Goal: Task Accomplishment & Management: Complete application form

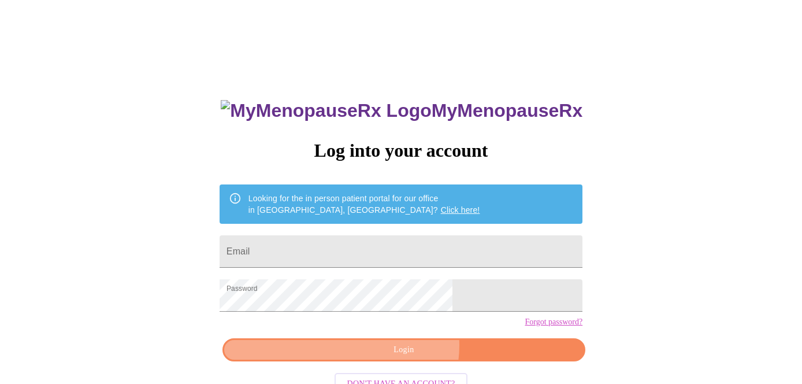
click at [405, 357] on span "Login" at bounding box center [404, 350] width 336 height 14
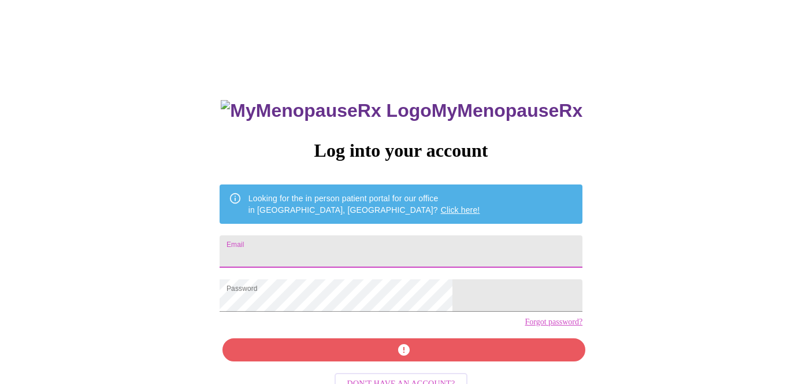
click at [369, 246] on input "Email" at bounding box center [401, 251] width 363 height 32
type input "kimberly_dixon10@yahoo.com"
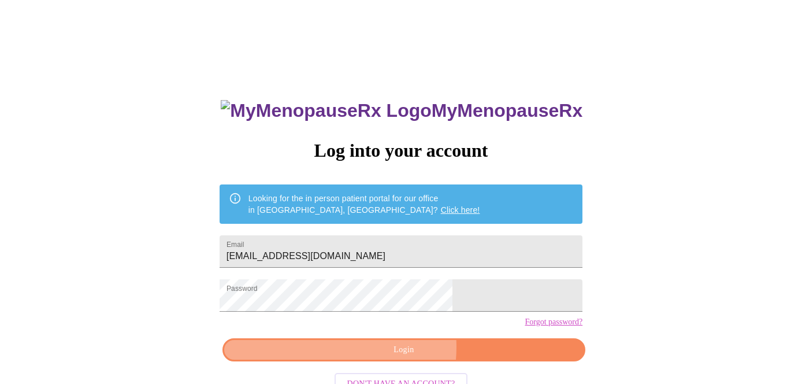
click at [374, 357] on span "Login" at bounding box center [404, 350] width 336 height 14
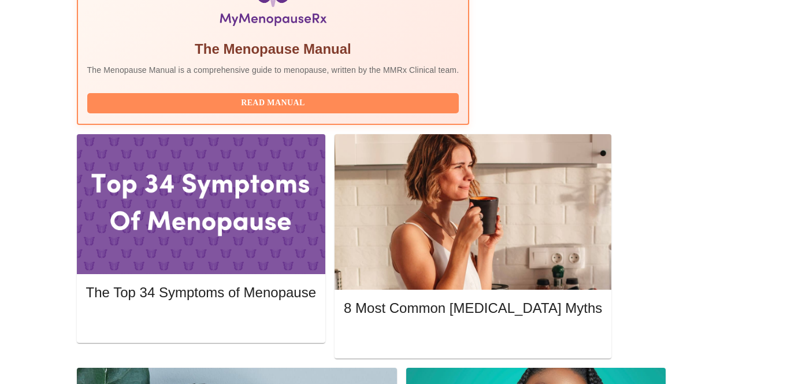
scroll to position [429, 0]
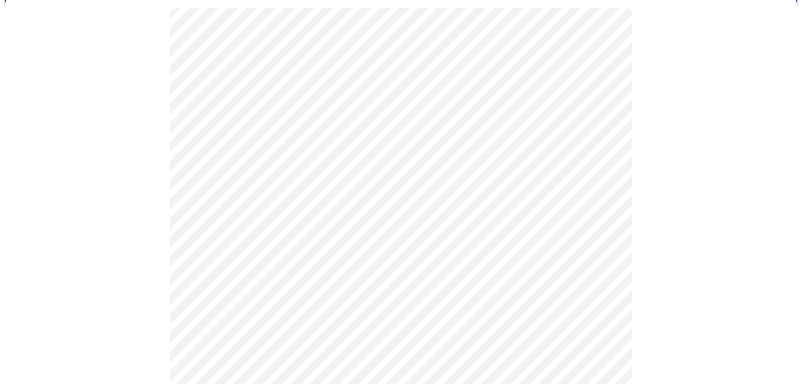
scroll to position [144, 0]
click at [323, 198] on body "MyMenopauseRx Appointments Messaging Labs Uploads Medications Community Refer a…" at bounding box center [401, 385] width 793 height 1049
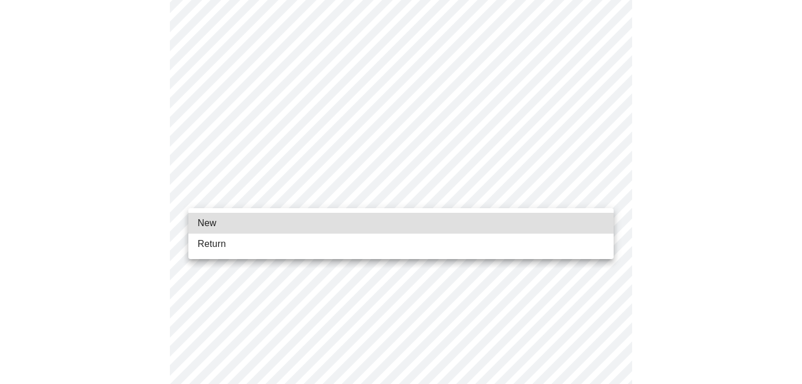
click at [301, 238] on li "Return" at bounding box center [400, 243] width 425 height 21
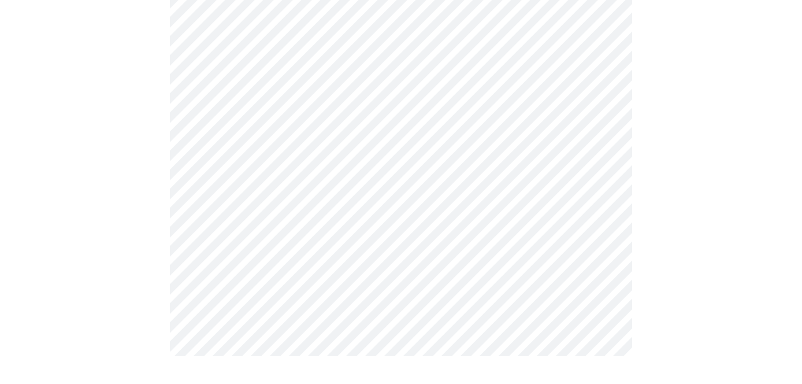
scroll to position [0, 0]
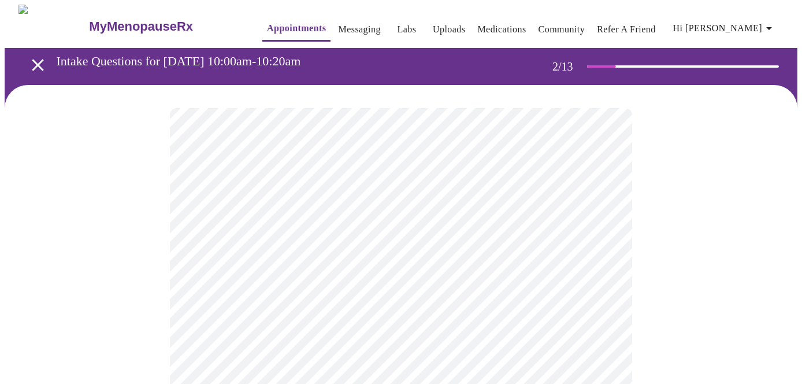
click at [413, 246] on body "MyMenopauseRx Appointments Messaging Labs Uploads Medications Community Refer a…" at bounding box center [401, 352] width 793 height 695
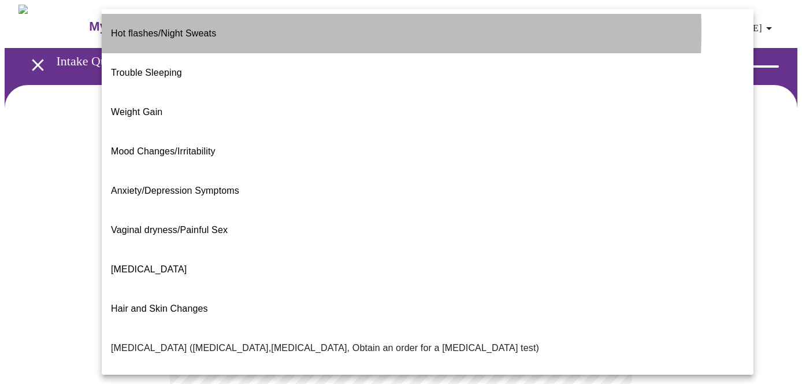
click at [216, 31] on span "Hot flashes/Night Sweats" at bounding box center [163, 33] width 105 height 32
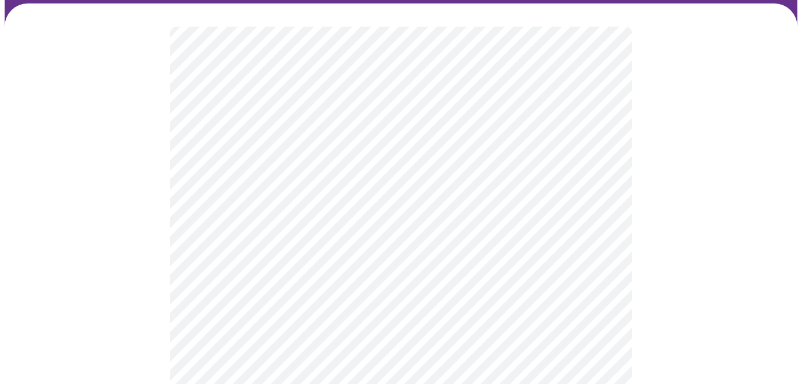
scroll to position [89, 0]
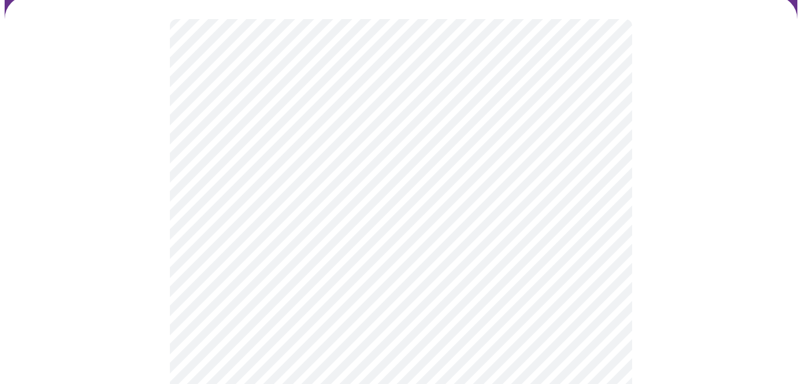
click at [368, 275] on body "MyMenopauseRx Appointments Messaging Labs Uploads Medications Community Refer a…" at bounding box center [401, 260] width 793 height 688
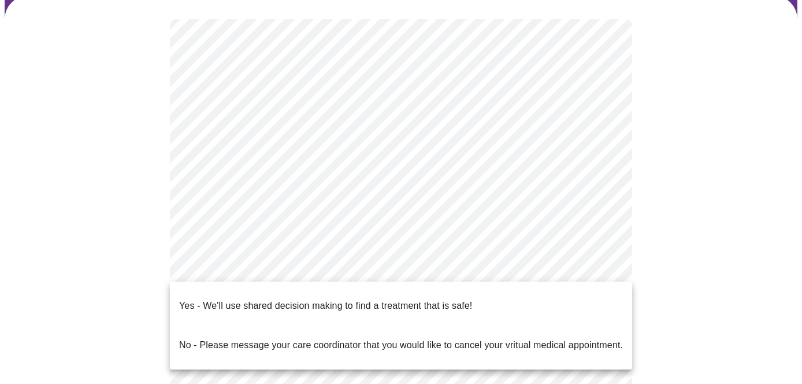
click at [357, 299] on p "Yes - We'll use shared decision making to find a treatment that is safe!" at bounding box center [325, 306] width 293 height 14
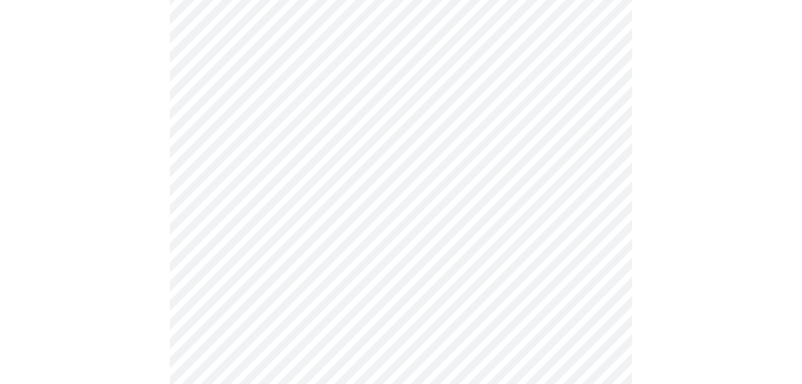
scroll to position [159, 0]
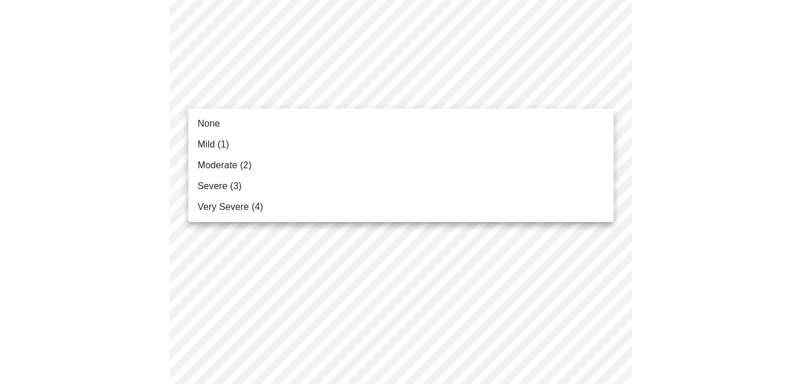
click at [363, 143] on li "Mild (1)" at bounding box center [400, 144] width 425 height 21
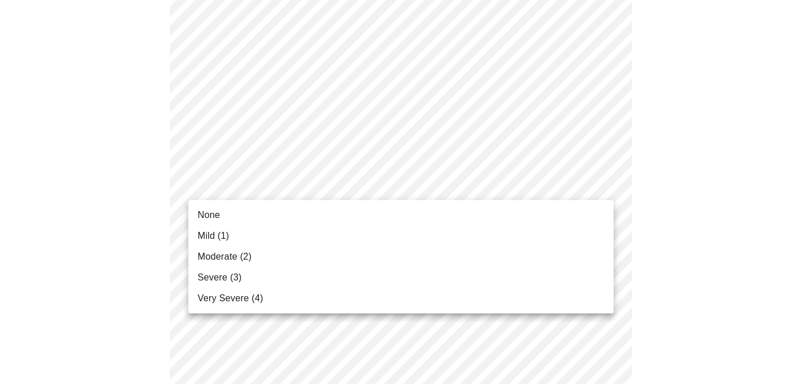
click at [313, 214] on li "None" at bounding box center [400, 215] width 425 height 21
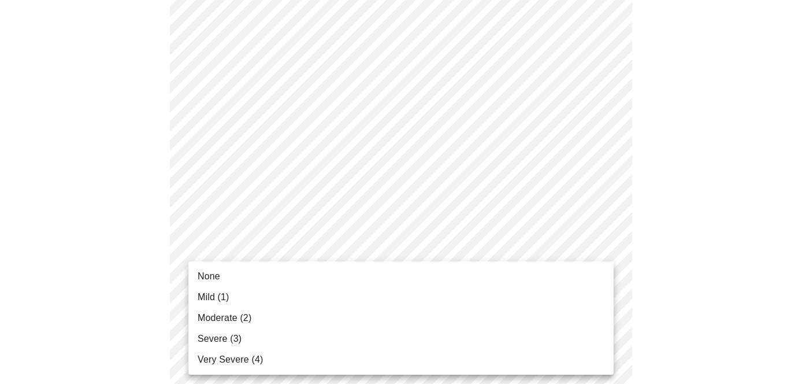
click at [295, 296] on li "Mild (1)" at bounding box center [400, 297] width 425 height 21
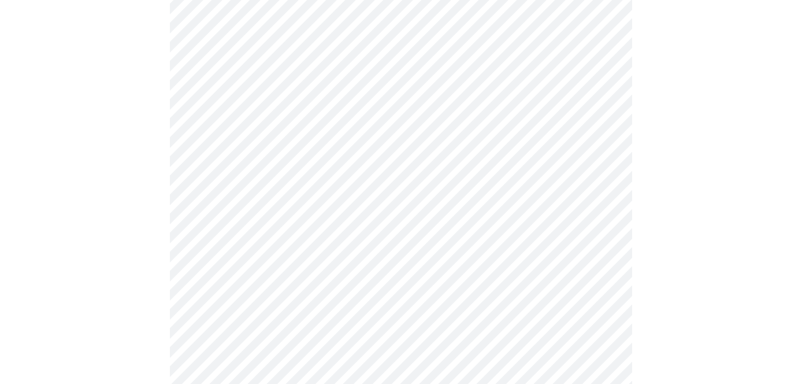
scroll to position [270, 0]
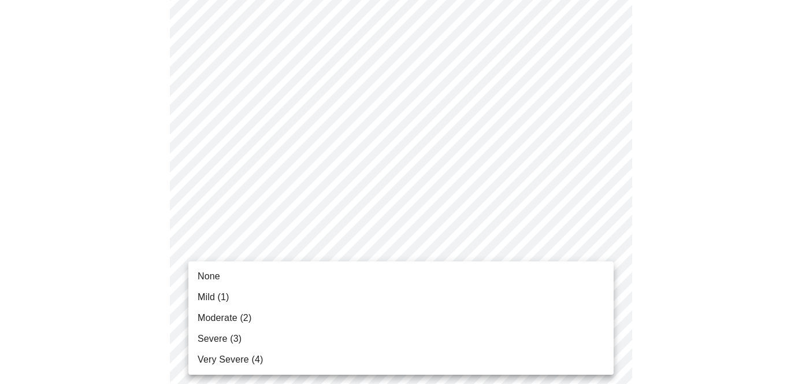
click at [293, 300] on li "Mild (1)" at bounding box center [400, 297] width 425 height 21
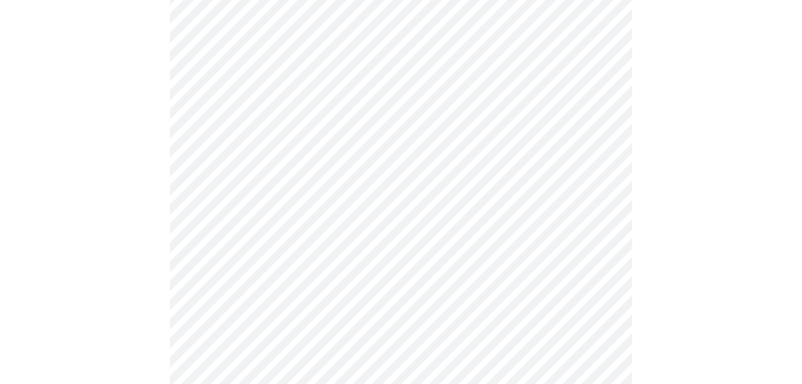
scroll to position [355, 0]
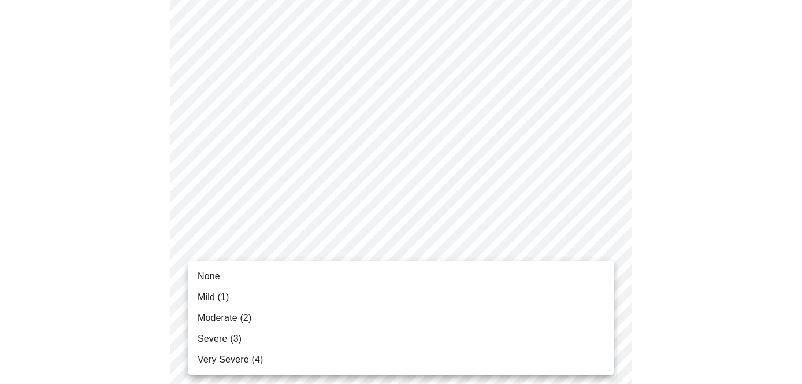
click at [296, 258] on body "MyMenopauseRx Appointments Messaging Labs Uploads Medications Community Refer a…" at bounding box center [401, 386] width 793 height 1472
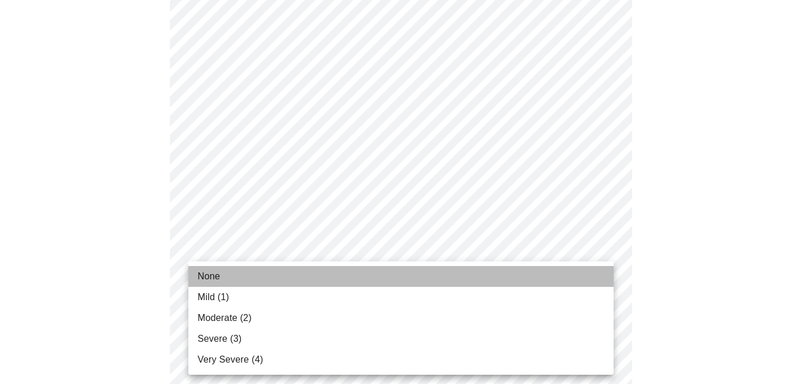
drag, startPoint x: 279, startPoint y: 284, endPoint x: 278, endPoint y: 292, distance: 8.7
click at [278, 292] on ul "None Mild (1) Moderate (2) Severe (3) Very Severe (4)" at bounding box center [400, 317] width 425 height 113
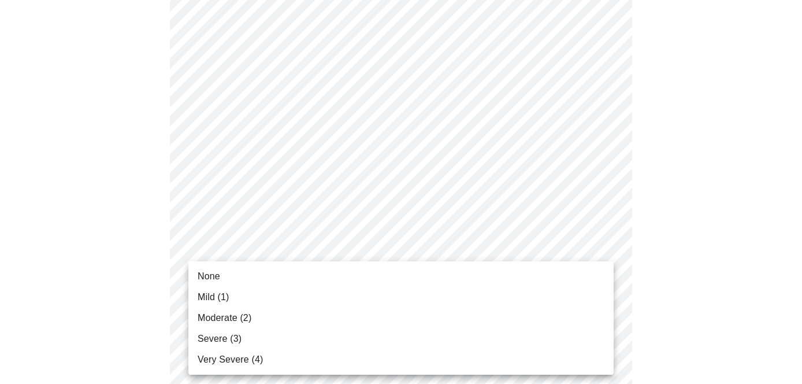
click at [278, 292] on li "Mild (1)" at bounding box center [400, 297] width 425 height 21
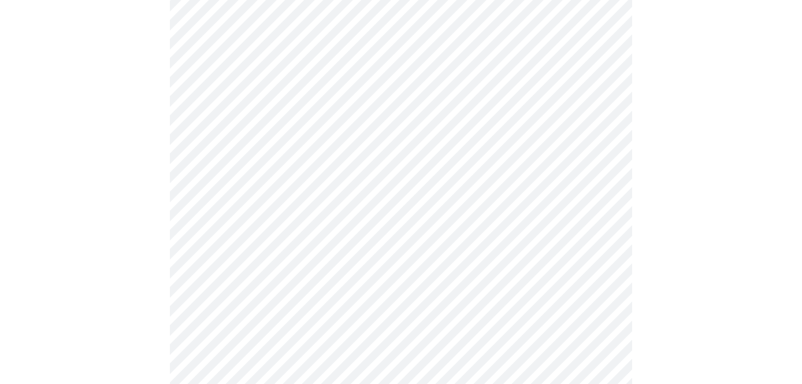
scroll to position [413, 0]
click at [288, 262] on body "MyMenopauseRx Appointments Messaging Labs Uploads Medications Community Refer a…" at bounding box center [401, 319] width 793 height 1456
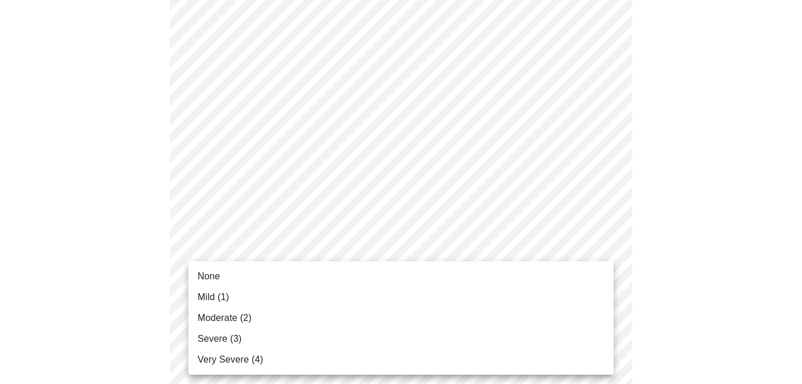
click at [265, 300] on li "Mild (1)" at bounding box center [400, 297] width 425 height 21
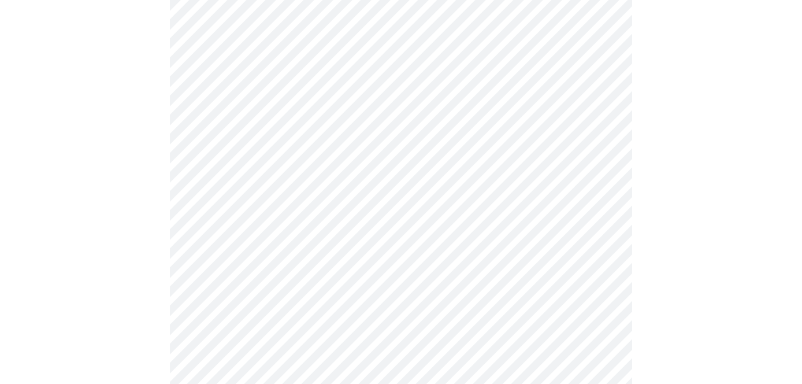
scroll to position [510, 0]
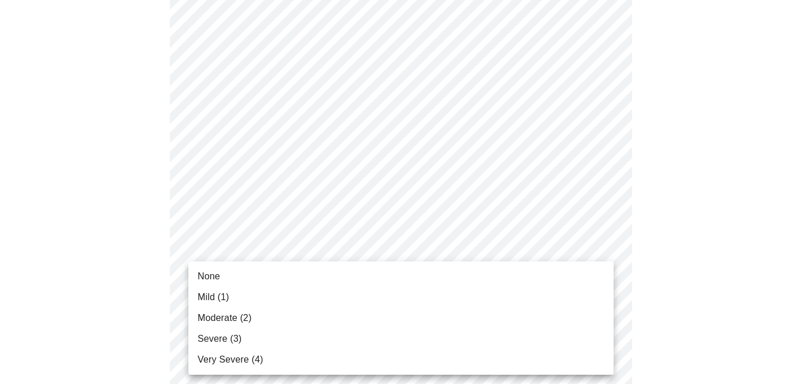
click at [272, 259] on body "MyMenopauseRx Appointments Messaging Labs Uploads Medications Community Refer a…" at bounding box center [401, 215] width 793 height 1440
click at [264, 294] on li "Mild (1)" at bounding box center [400, 297] width 425 height 21
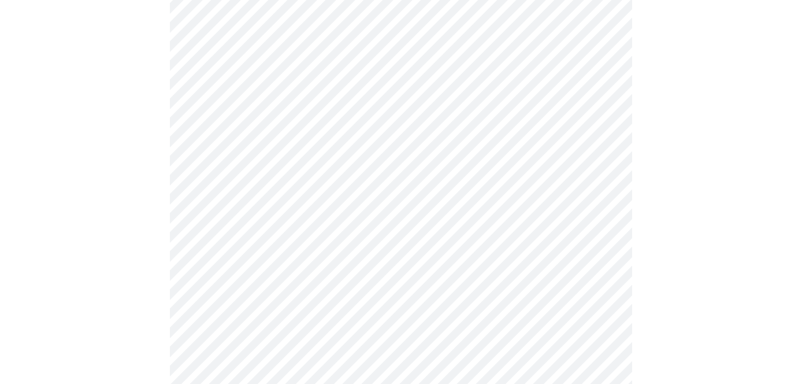
scroll to position [671, 0]
click at [303, 186] on body "MyMenopauseRx Appointments Messaging Labs Uploads Medications Community Refer a…" at bounding box center [401, 46] width 793 height 1424
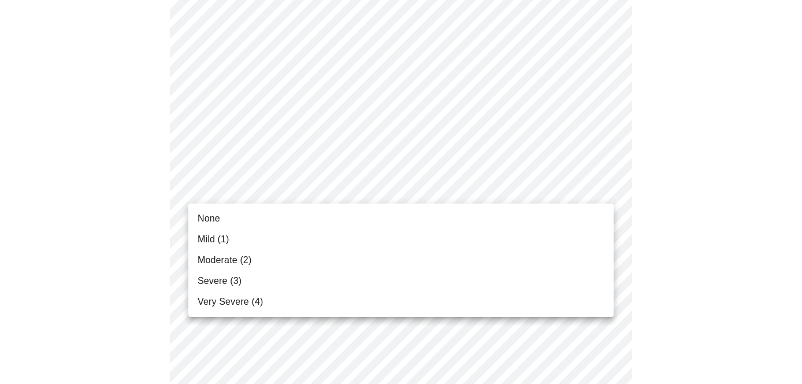
click at [276, 216] on li "None" at bounding box center [400, 218] width 425 height 21
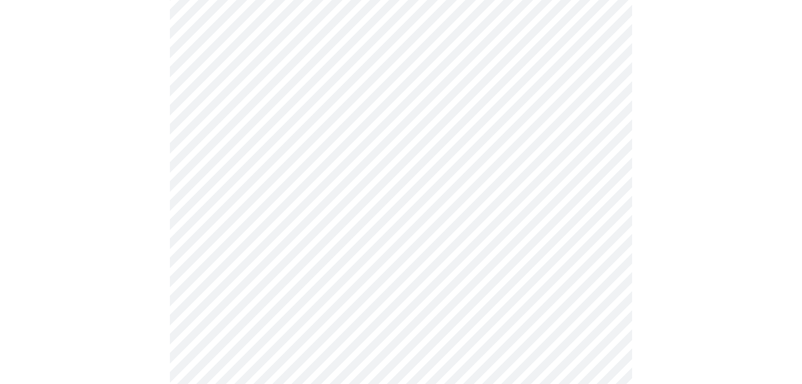
click at [272, 279] on body "MyMenopauseRx Appointments Messaging Labs Uploads Medications Community Refer a…" at bounding box center [401, 38] width 793 height 1408
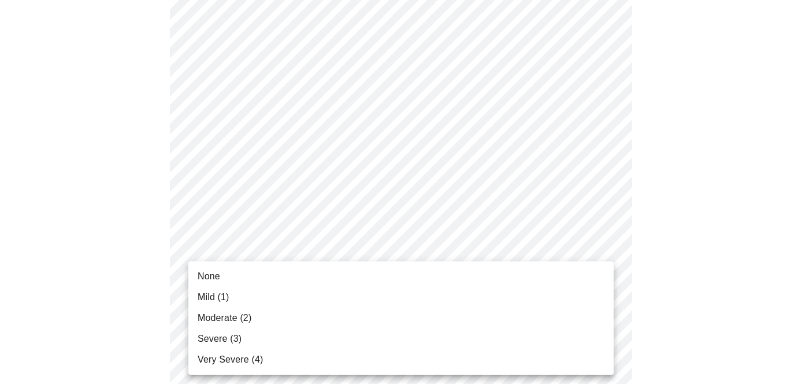
click at [272, 277] on li "None" at bounding box center [400, 276] width 425 height 21
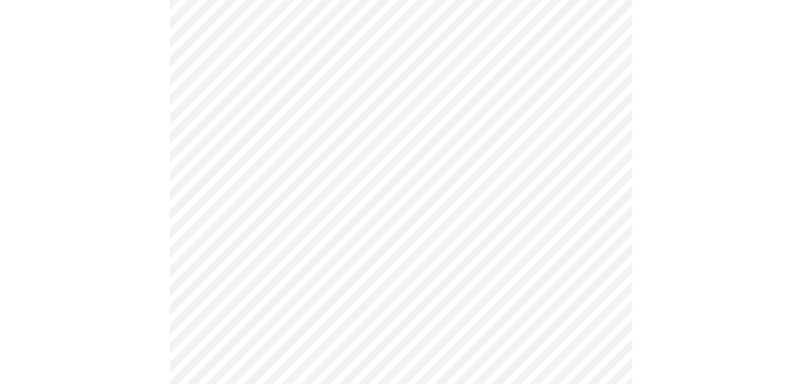
scroll to position [755, 0]
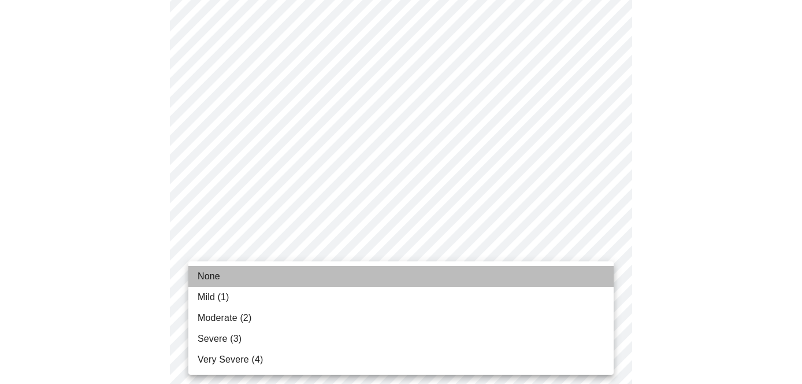
click at [266, 275] on li "None" at bounding box center [400, 276] width 425 height 21
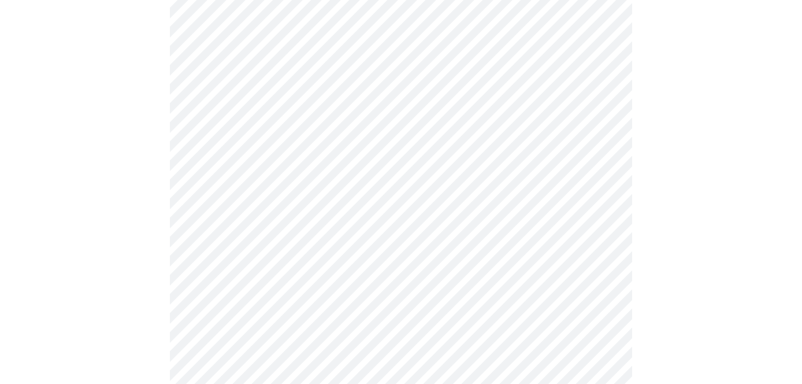
scroll to position [925, 0]
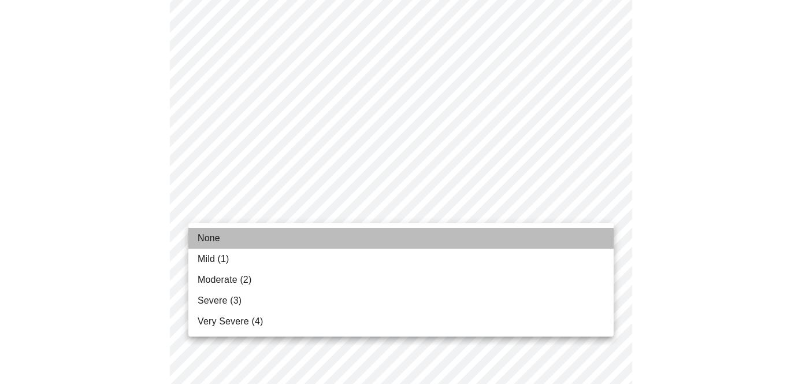
click at [269, 246] on li "None" at bounding box center [400, 238] width 425 height 21
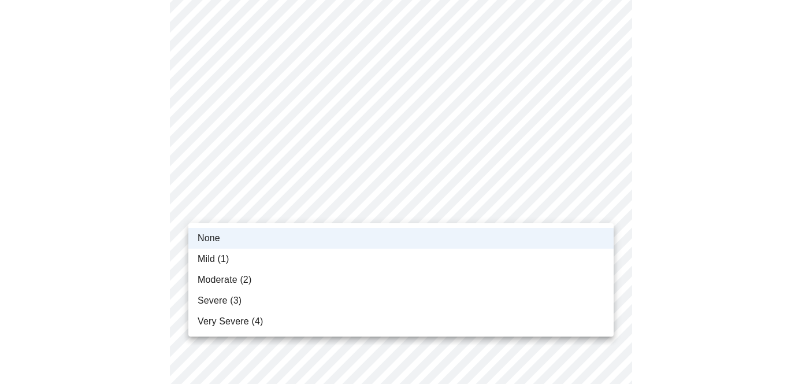
click at [264, 261] on li "Mild (1)" at bounding box center [400, 258] width 425 height 21
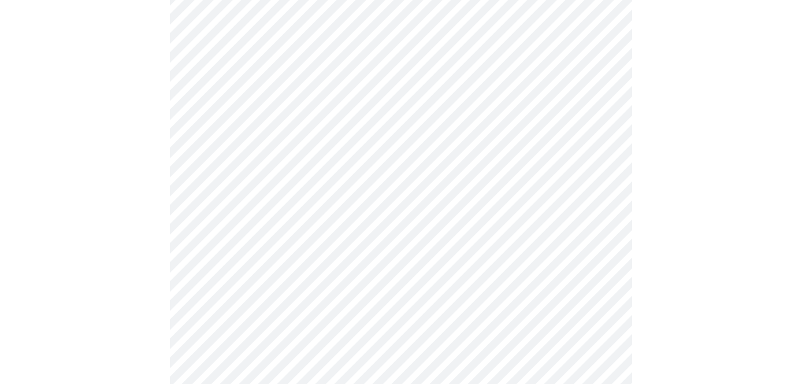
scroll to position [721, 0]
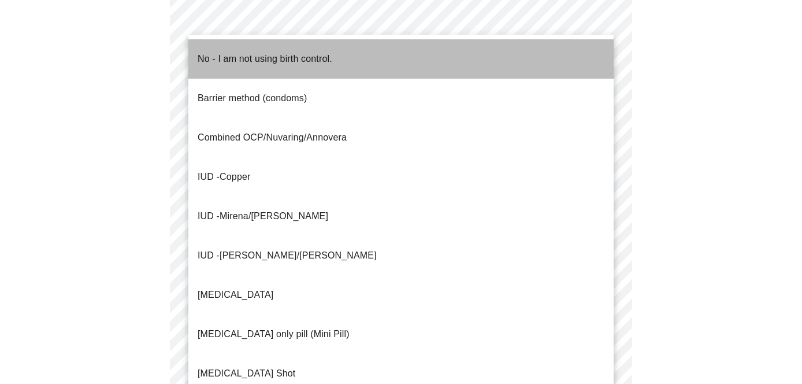
click at [381, 55] on li "No - I am not using birth control." at bounding box center [400, 58] width 425 height 39
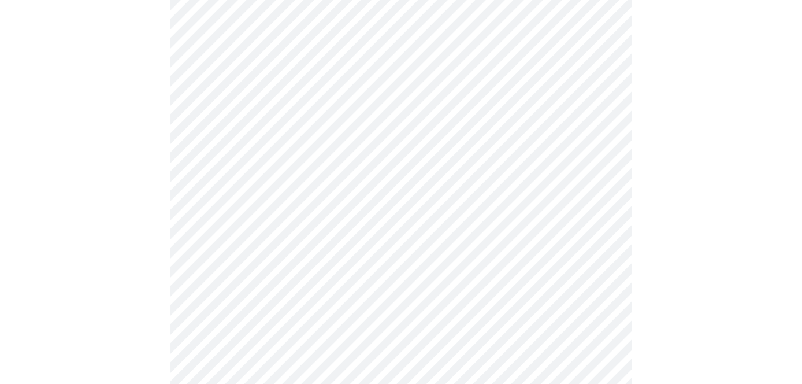
scroll to position [640, 0]
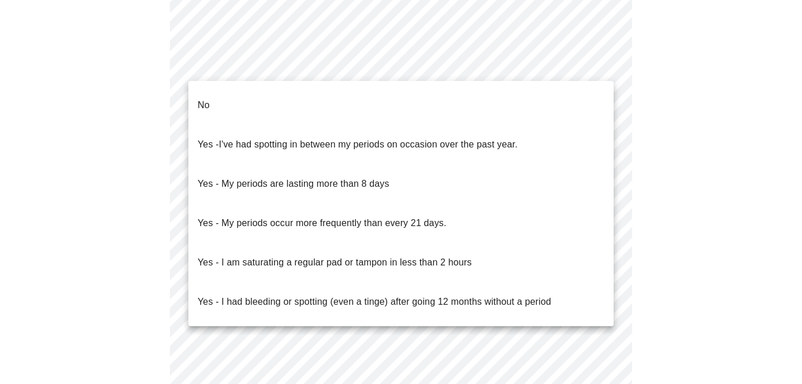
click at [368, 93] on li "No" at bounding box center [400, 105] width 425 height 39
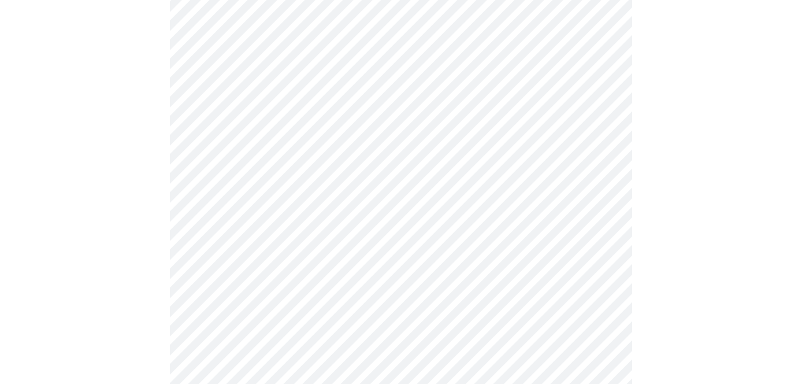
scroll to position [719, 0]
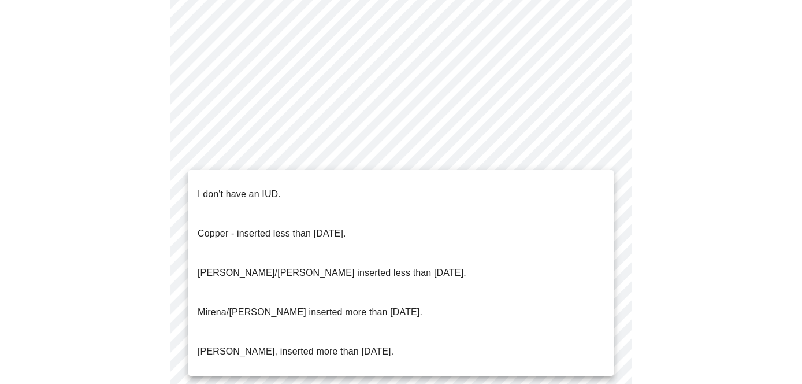
click at [364, 170] on ul "I don't have an IUD. Copper - inserted less than 10 years ago. Mirena/Liletta i…" at bounding box center [400, 273] width 425 height 206
click at [359, 184] on li "I don't have an IUD." at bounding box center [400, 194] width 425 height 39
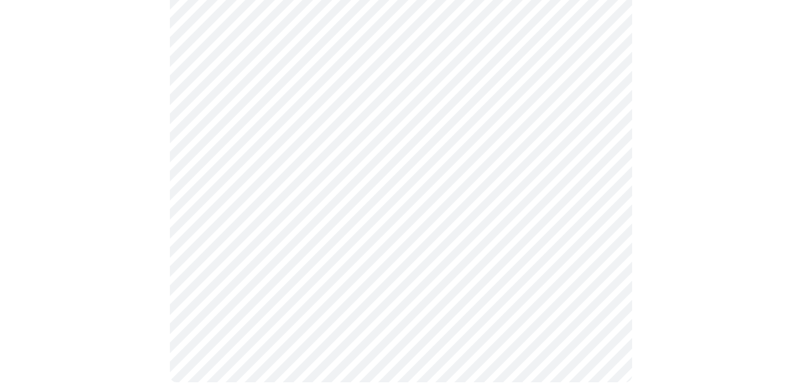
scroll to position [736, 0]
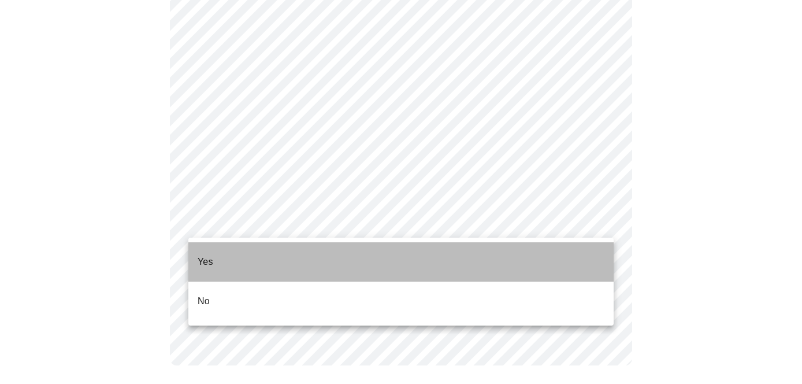
click at [312, 265] on li "Yes" at bounding box center [400, 261] width 425 height 39
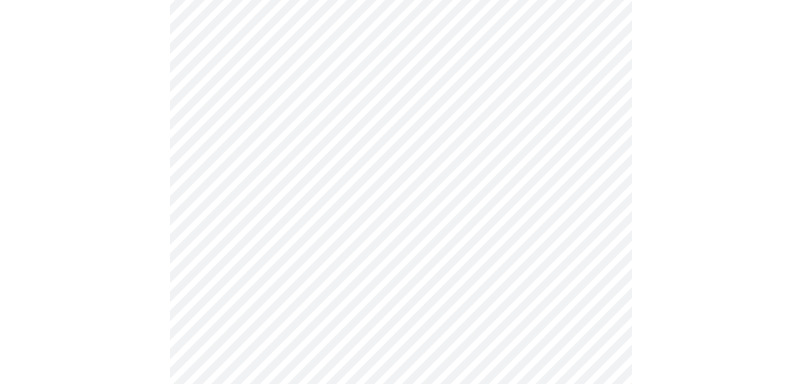
scroll to position [713, 0]
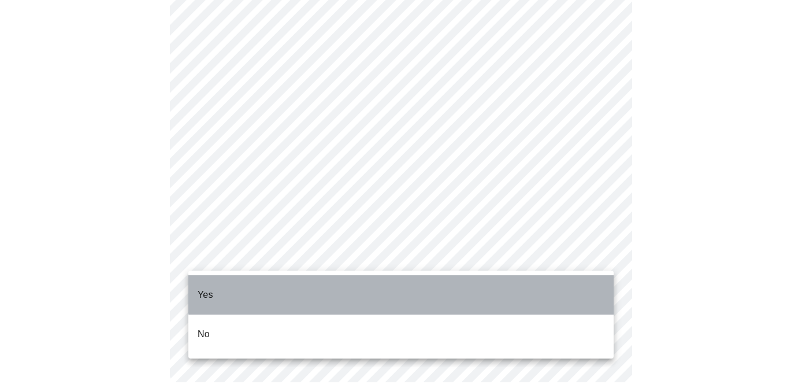
click at [429, 279] on li "Yes" at bounding box center [400, 294] width 425 height 39
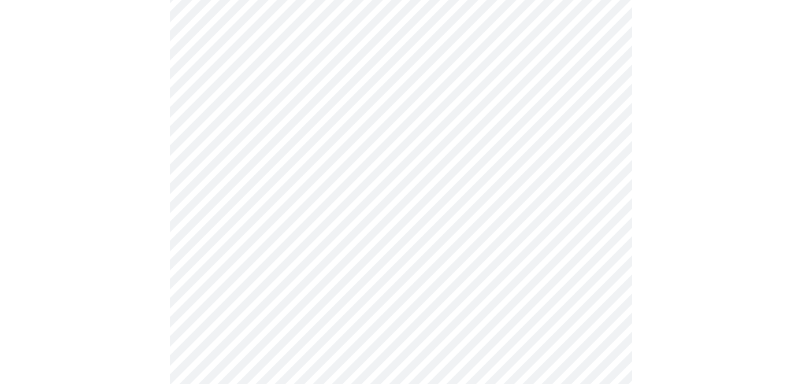
scroll to position [240, 0]
click at [527, 179] on body "MyMenopauseRx Appointments Messaging Labs Uploads Medications Community Refer a…" at bounding box center [401, 44] width 793 height 1141
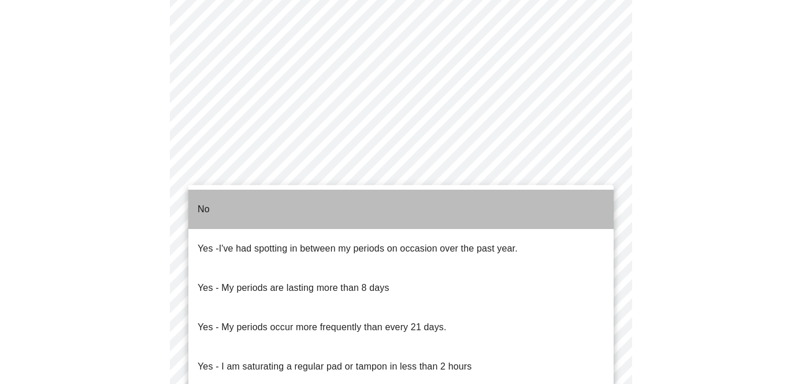
click at [482, 207] on li "No" at bounding box center [400, 209] width 425 height 39
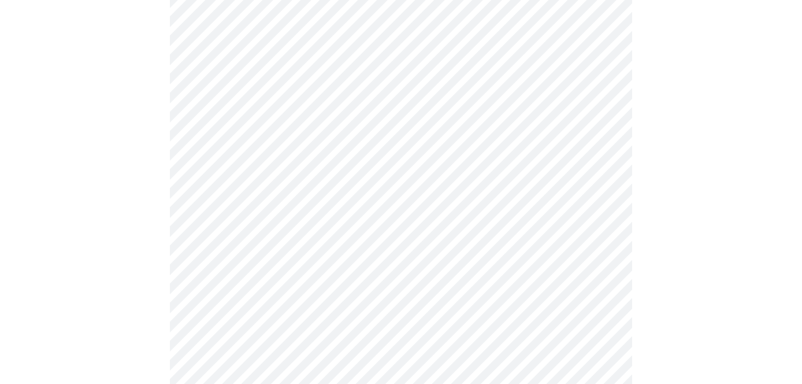
click at [476, 268] on body "MyMenopauseRx Appointments Messaging Labs Uploads Medications Community Refer a…" at bounding box center [401, 41] width 793 height 1134
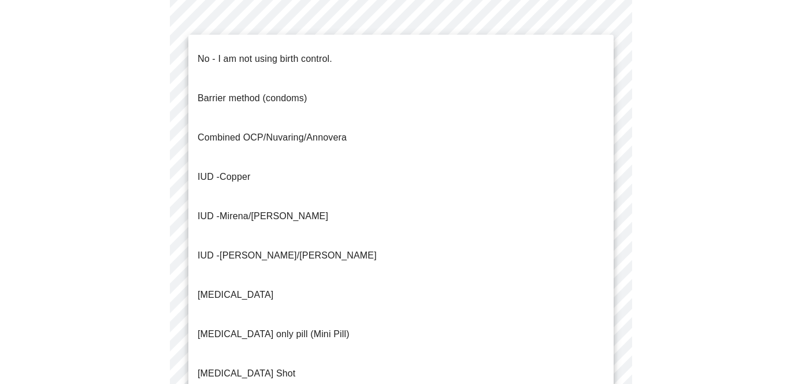
click at [462, 60] on li "No - I am not using birth control." at bounding box center [400, 58] width 425 height 39
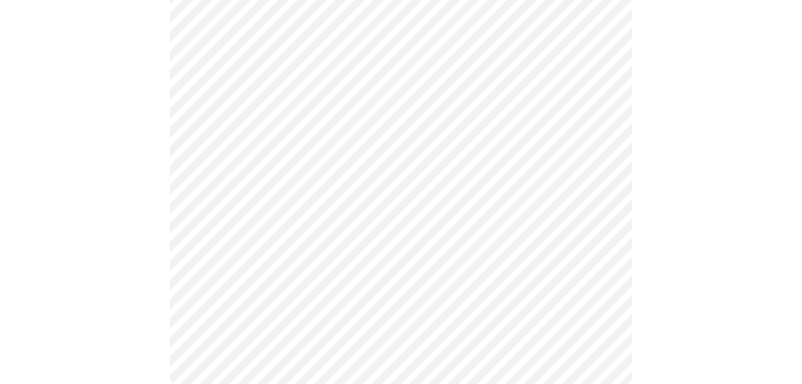
scroll to position [743, 0]
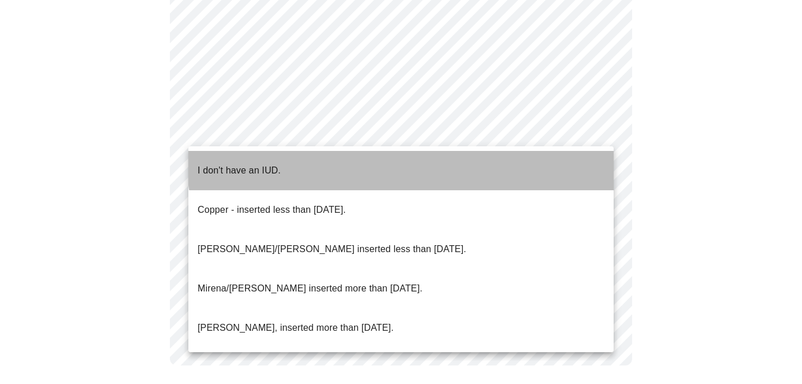
click at [436, 151] on li "I don't have an IUD." at bounding box center [400, 170] width 425 height 39
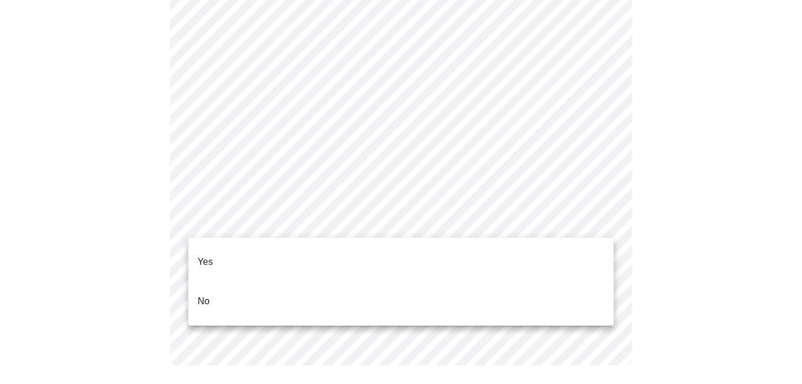
click at [388, 254] on li "Yes" at bounding box center [400, 261] width 425 height 39
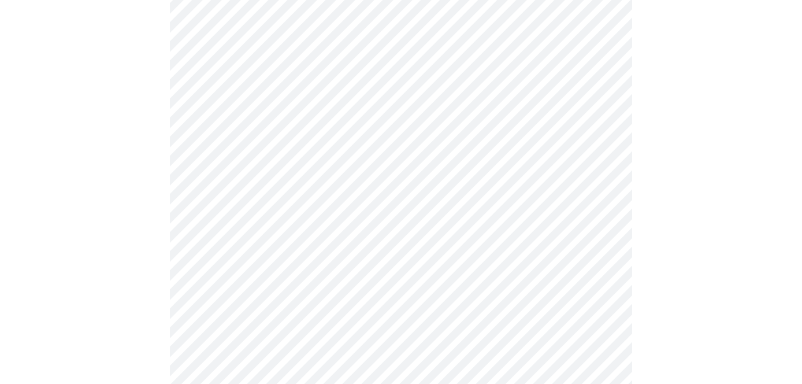
scroll to position [2936, 0]
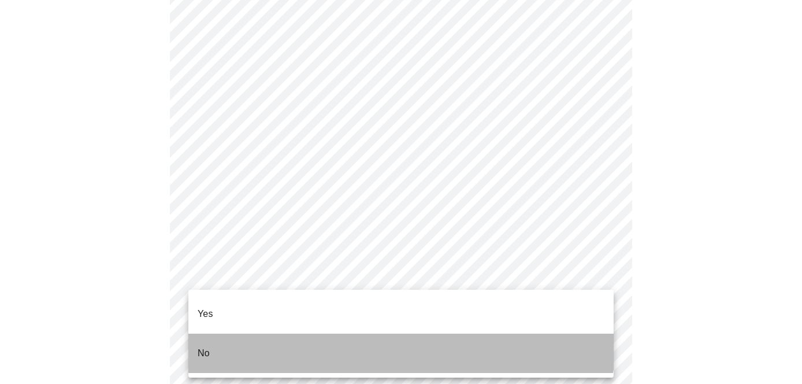
click at [370, 333] on li "No" at bounding box center [400, 352] width 425 height 39
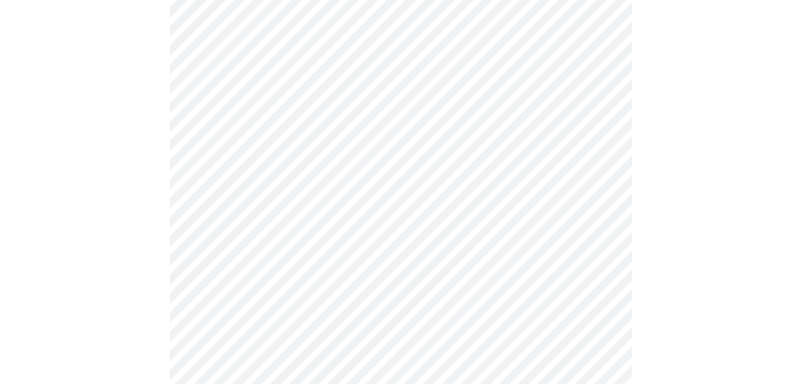
scroll to position [823, 0]
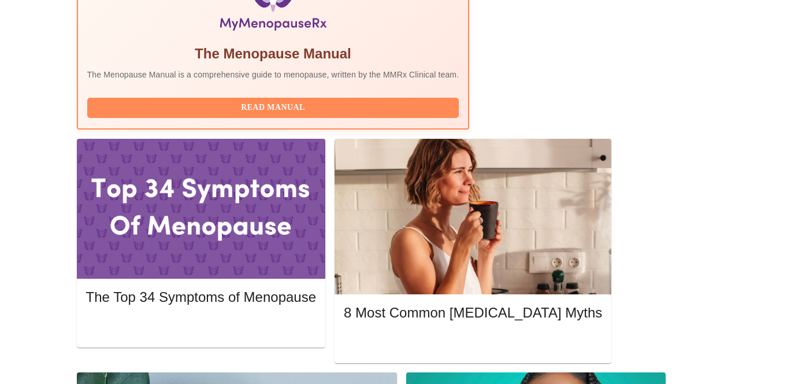
scroll to position [437, 0]
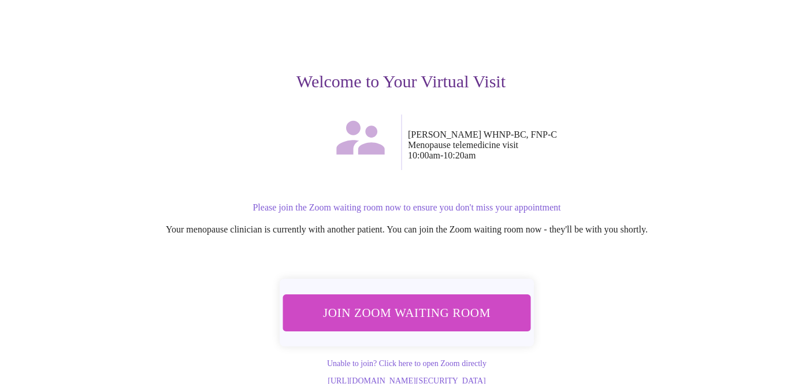
scroll to position [99, 0]
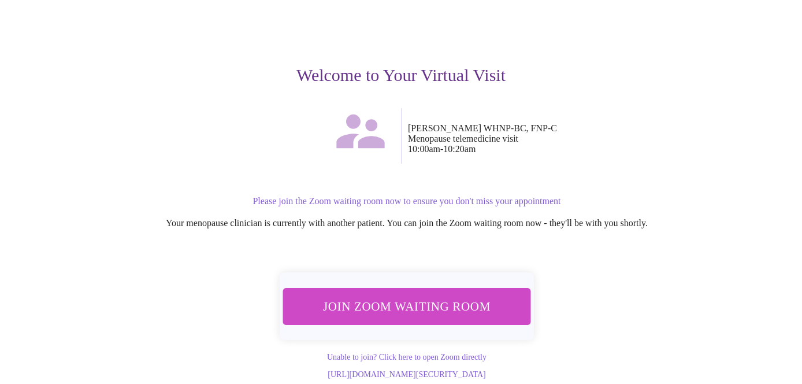
click at [462, 295] on span "Join Zoom Waiting Room" at bounding box center [406, 305] width 217 height 21
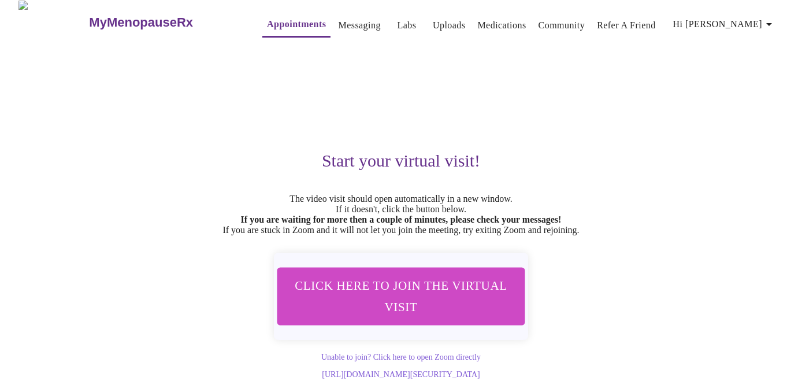
scroll to position [28, 0]
